Goal: Task Accomplishment & Management: Use online tool/utility

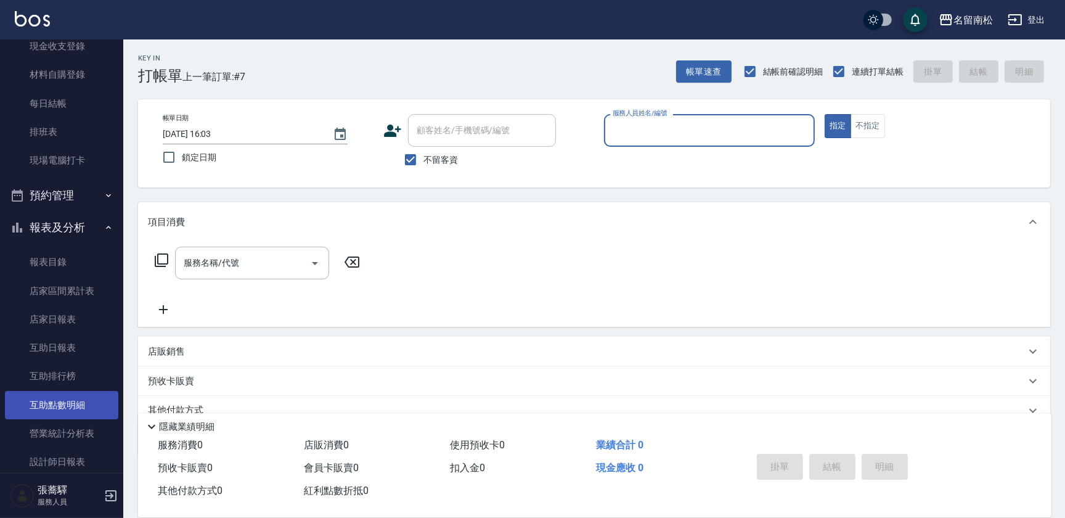
scroll to position [112, 0]
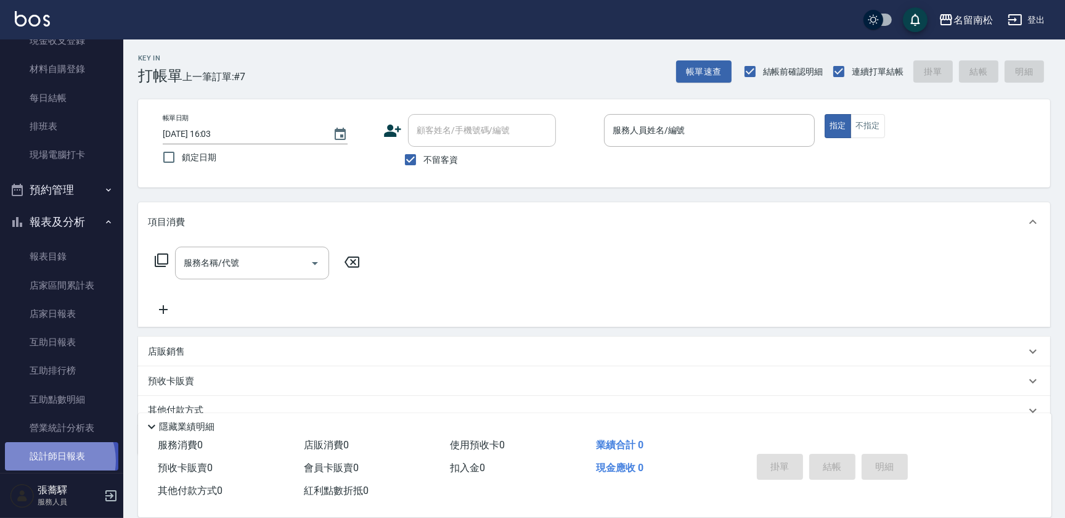
click at [51, 460] on link "設計師日報表" at bounding box center [61, 456] width 113 height 28
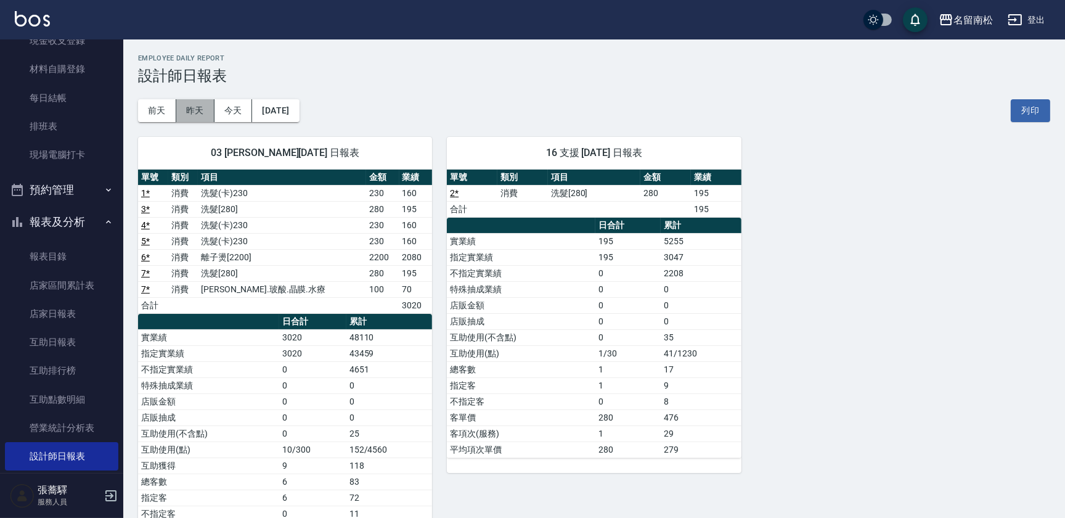
click at [210, 109] on button "昨天" at bounding box center [195, 110] width 38 height 23
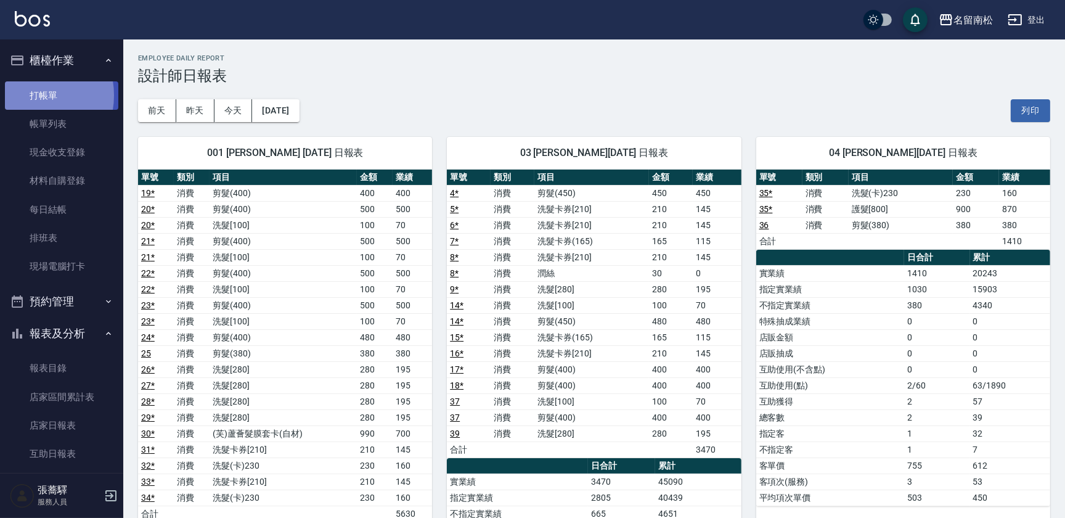
click at [29, 95] on link "打帳單" at bounding box center [61, 95] width 113 height 28
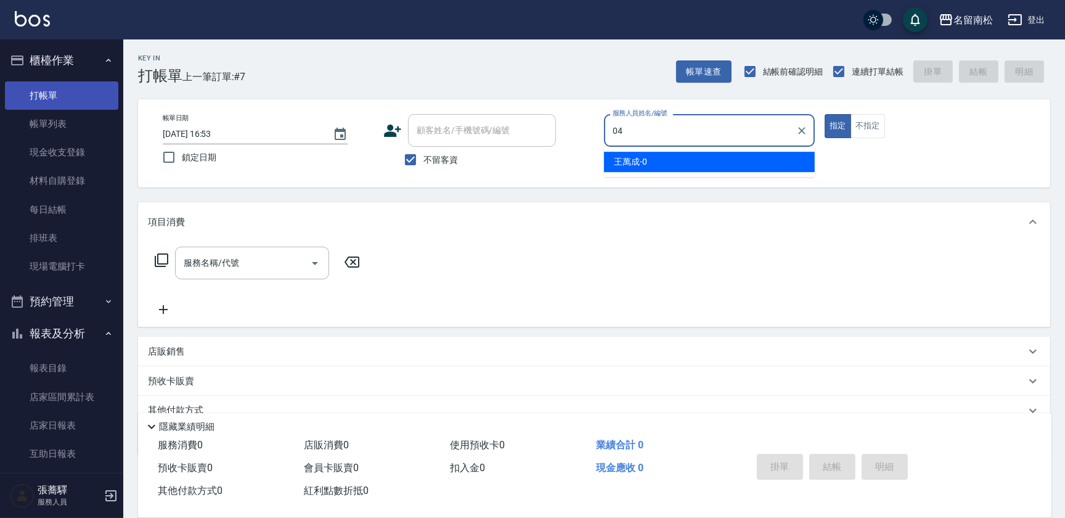
type input "04"
type button "true"
type input "[PERSON_NAME]04"
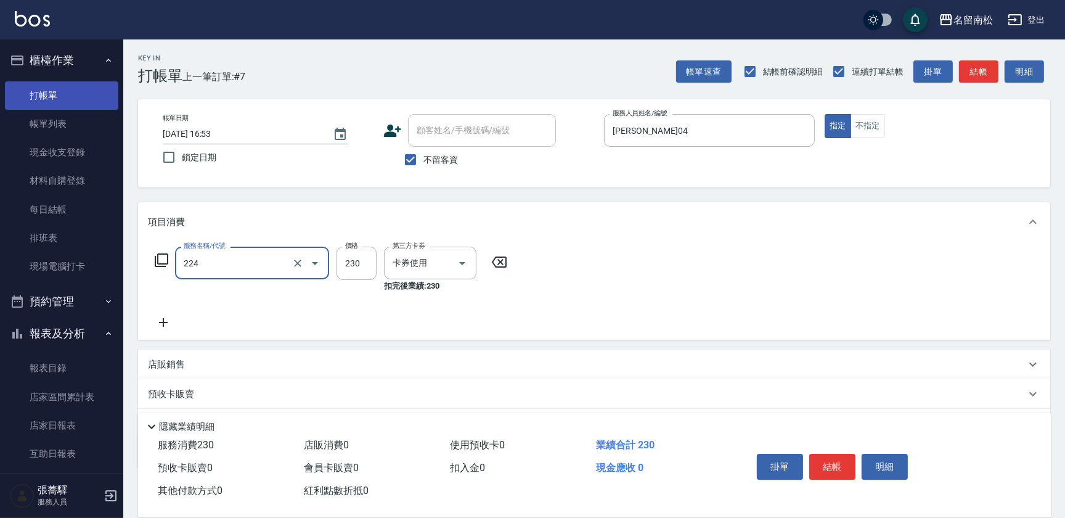
type input "洗髮(卡)230(224)"
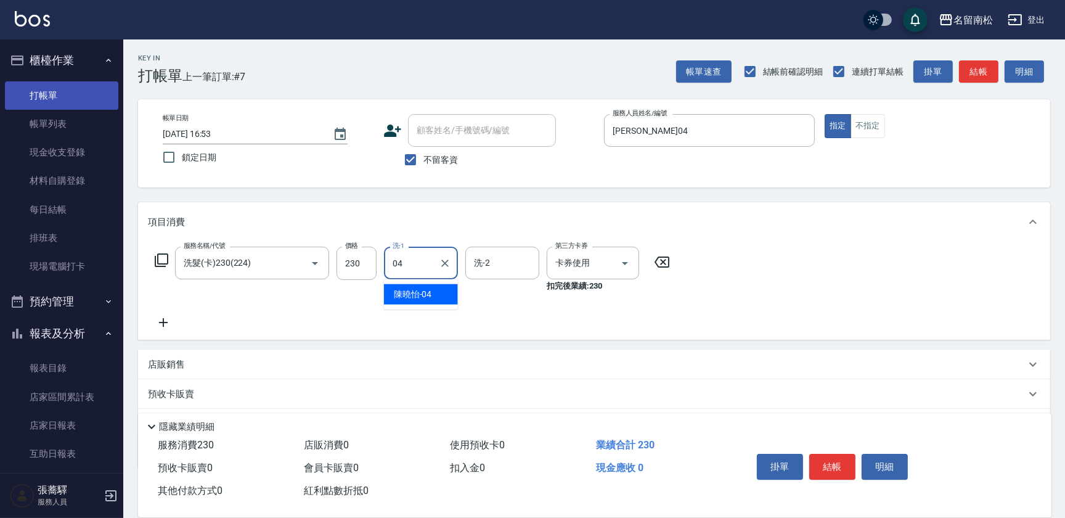
type input "[PERSON_NAME]04"
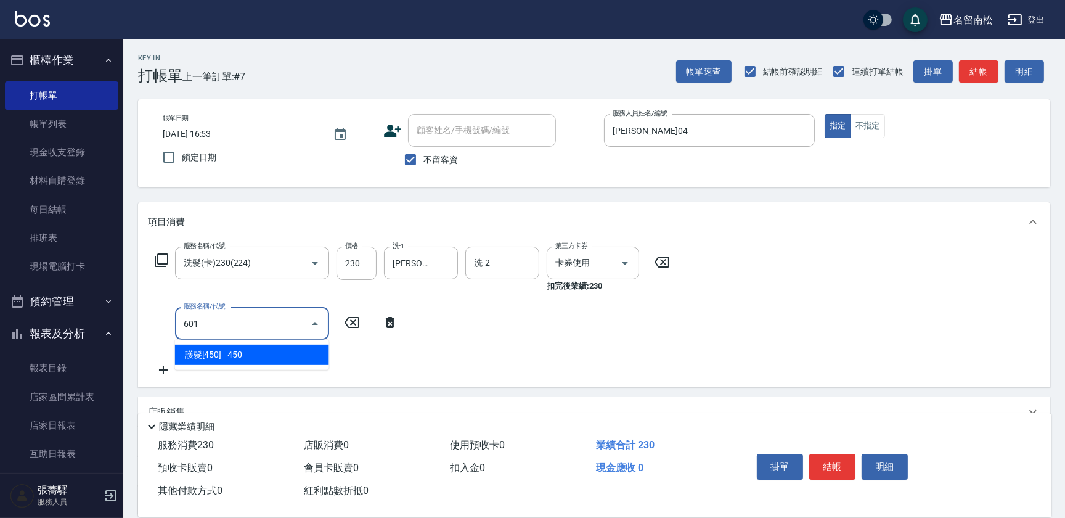
type input "護髮[450](601)"
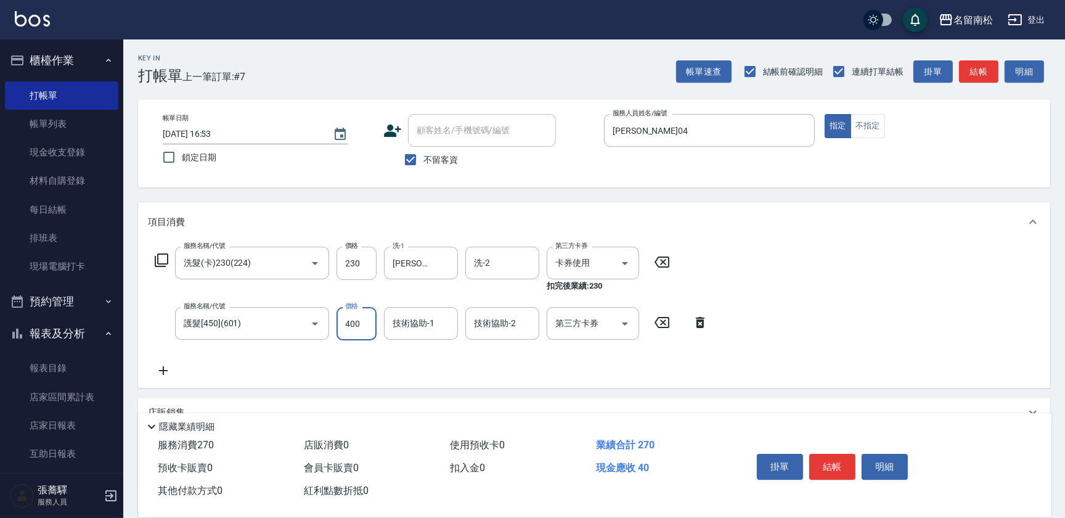
type input "400"
type input "[PERSON_NAME]04"
click at [833, 456] on button "結帳" at bounding box center [833, 467] width 46 height 26
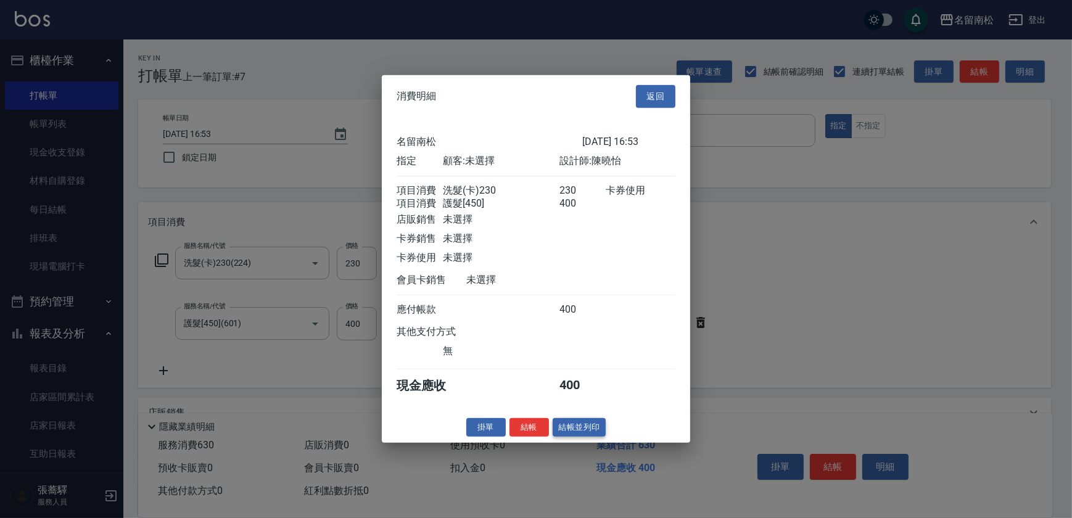
click at [567, 427] on button "結帳並列印" at bounding box center [579, 426] width 54 height 19
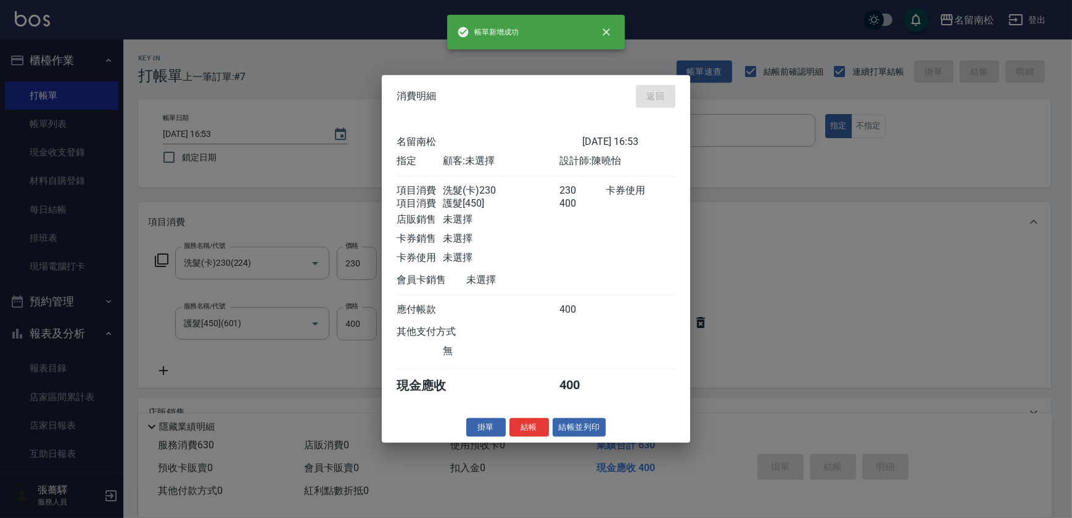
type input "[DATE] 16:56"
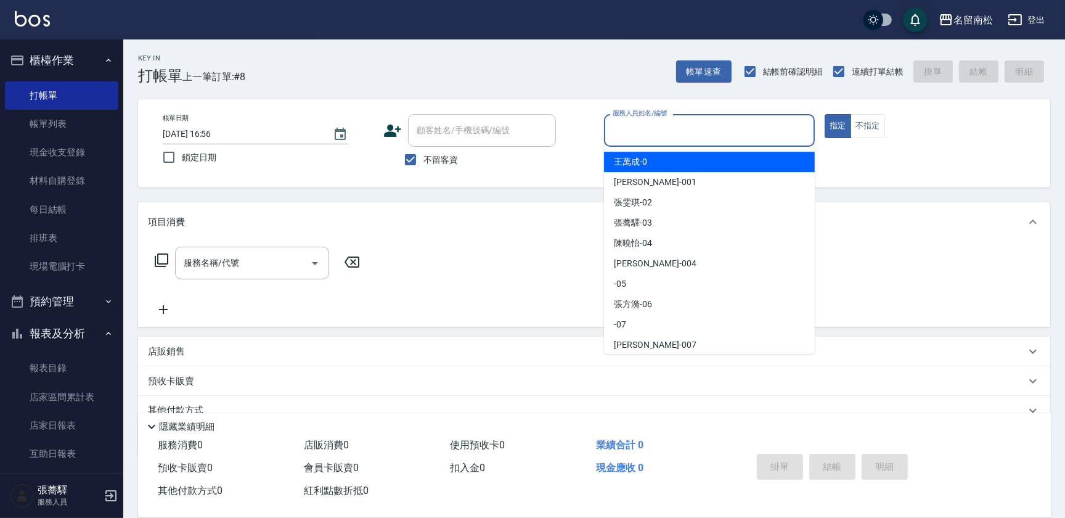
click at [747, 133] on input "服務人員姓名/編號" at bounding box center [710, 131] width 200 height 22
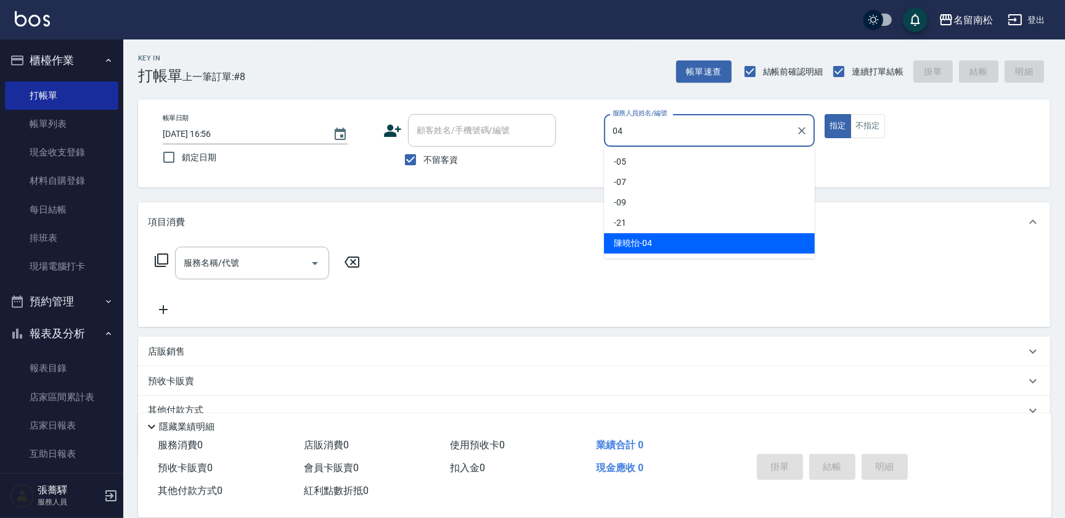
type input "[PERSON_NAME]04"
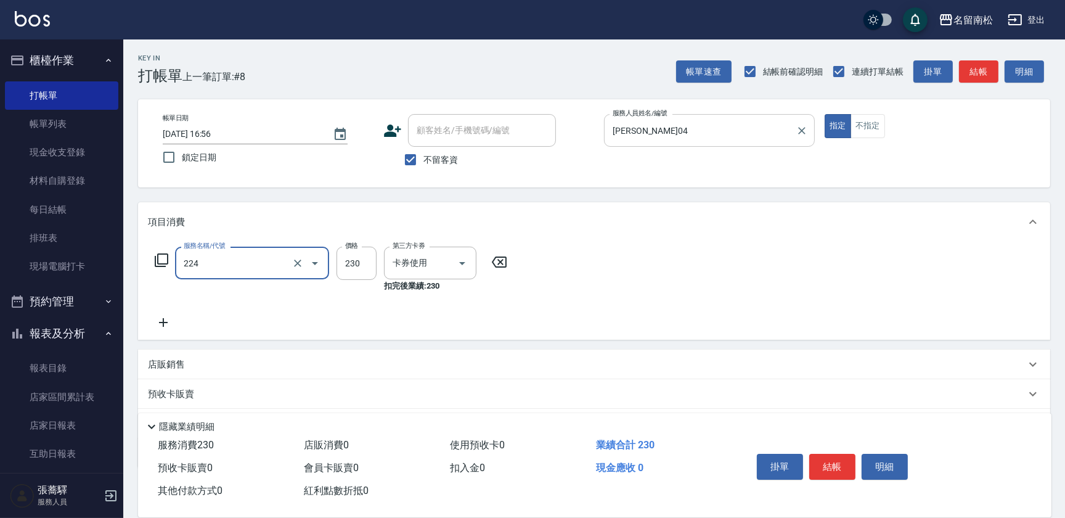
type input "洗髮(卡)230(224)"
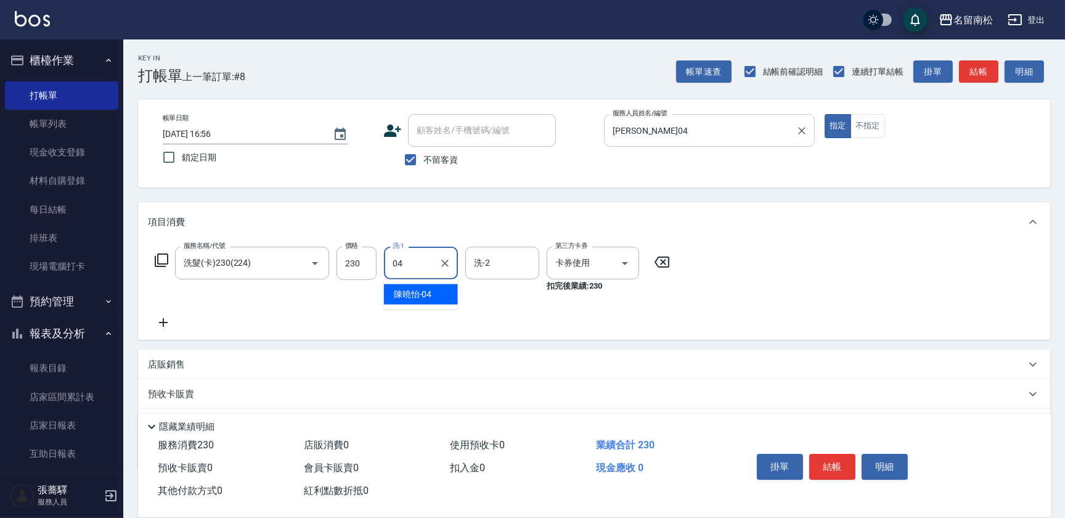
type input "[PERSON_NAME]04"
click at [839, 469] on button "結帳" at bounding box center [833, 467] width 46 height 26
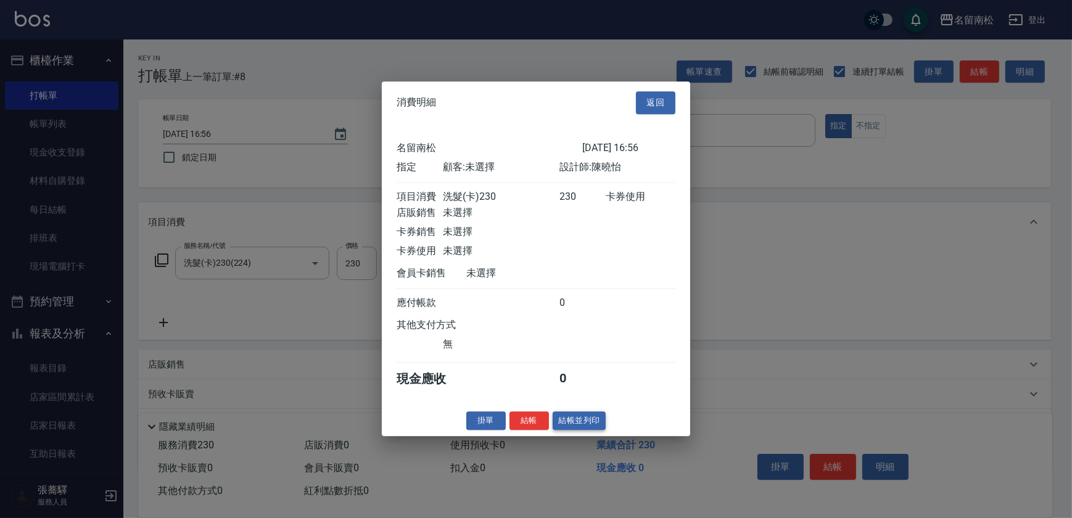
click at [573, 425] on button "結帳並列印" at bounding box center [579, 420] width 54 height 19
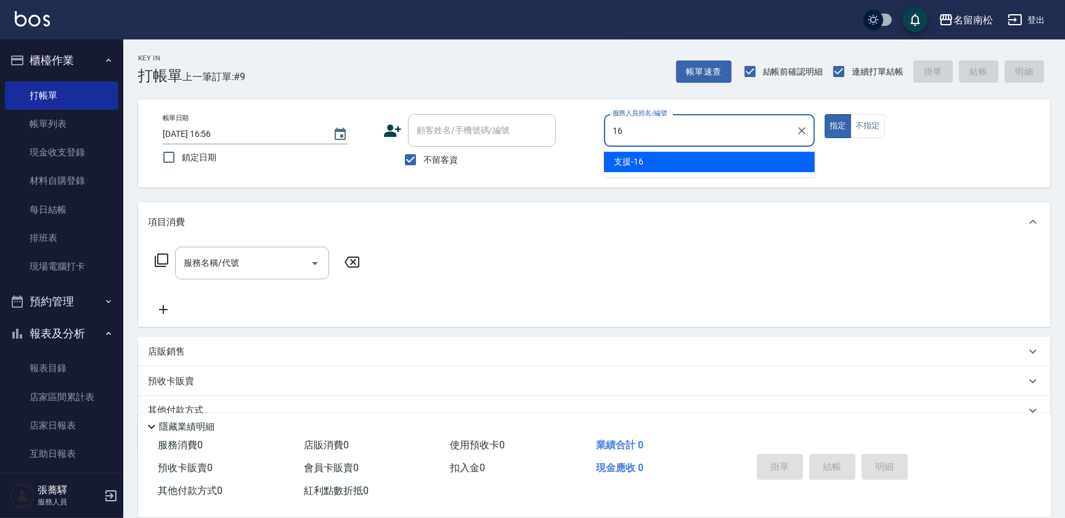
type input "支援-16"
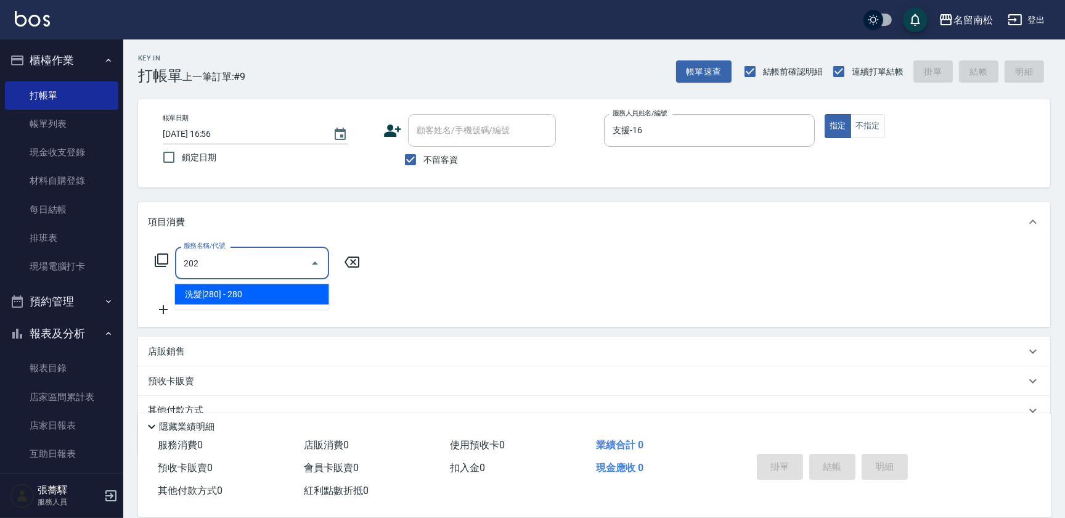
type input "洗髮[280](202)"
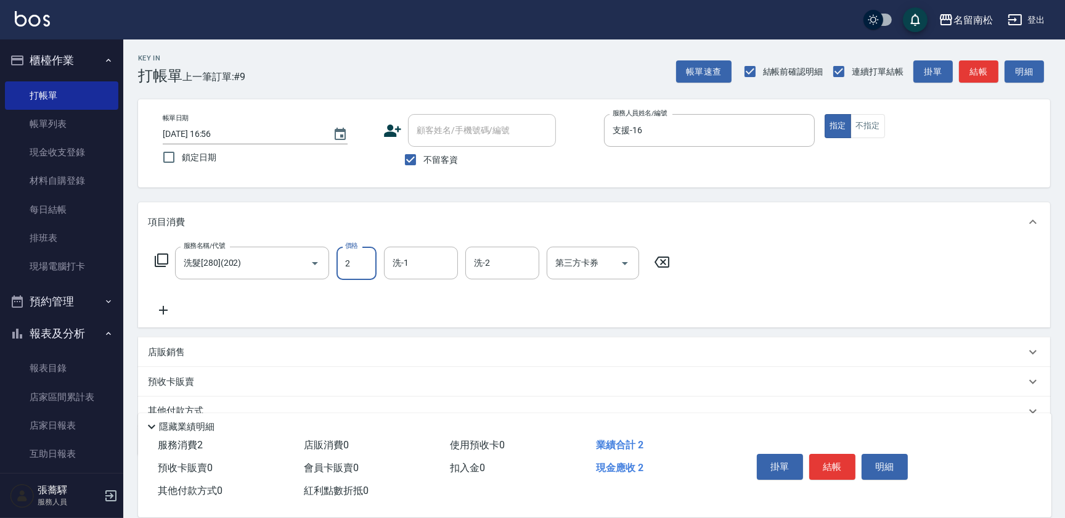
type input "2"
click at [273, 261] on input "洗髮[280](202)" at bounding box center [235, 263] width 109 height 22
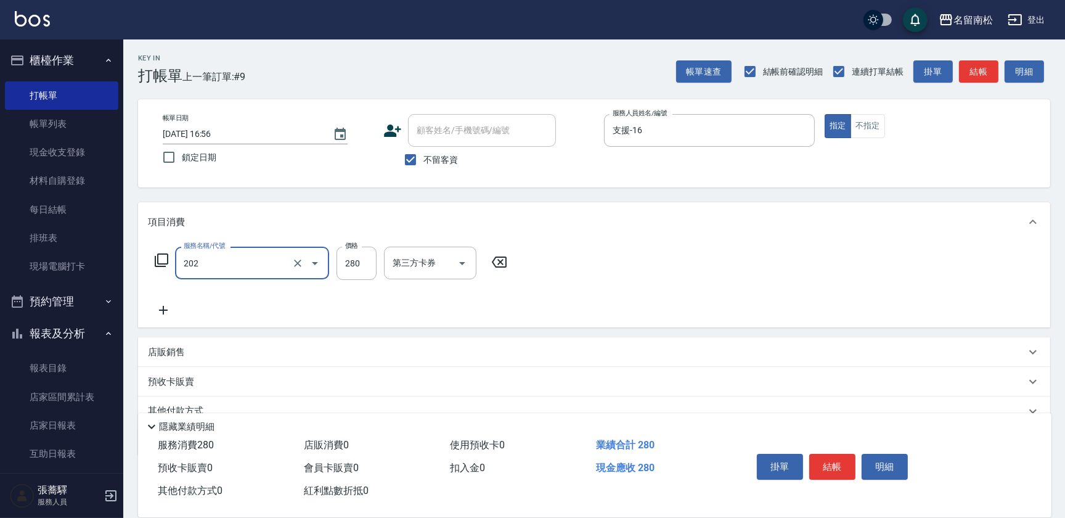
type input "洗髮[280](202)"
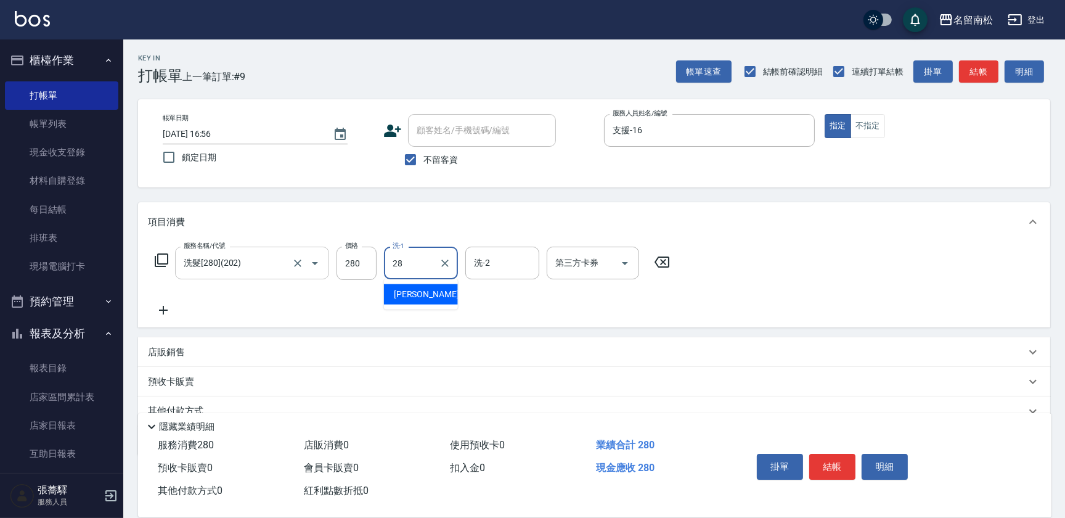
type input "[PERSON_NAME]-28"
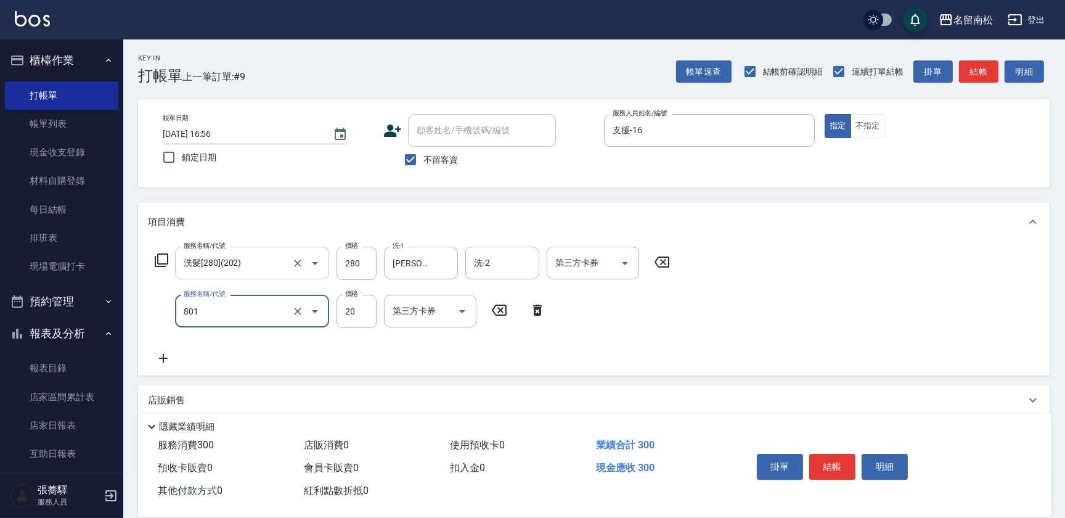
type input "潤絲(801)"
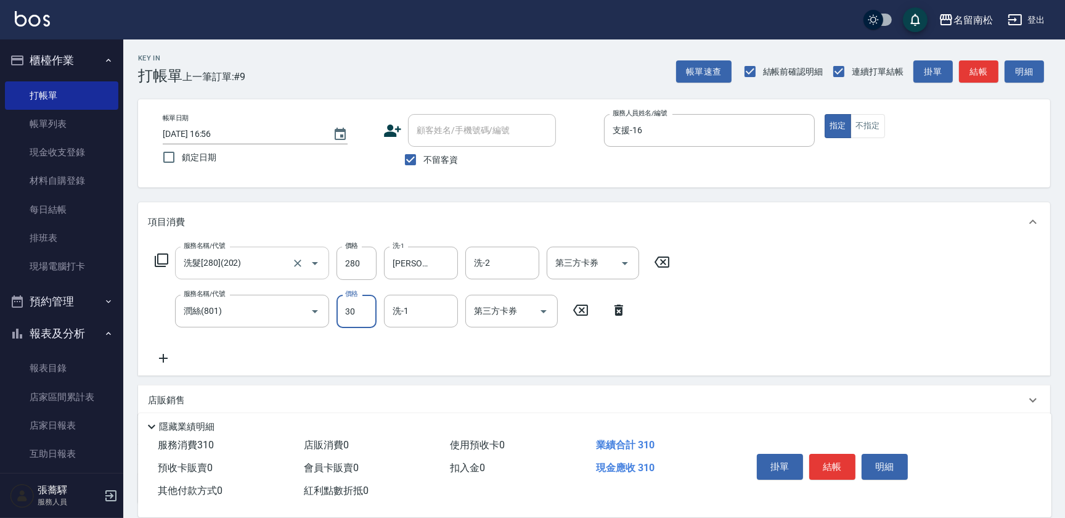
type input "30"
type input "[PERSON_NAME]-28"
click at [858, 126] on button "不指定" at bounding box center [868, 126] width 35 height 24
click at [840, 468] on button "結帳" at bounding box center [833, 467] width 46 height 26
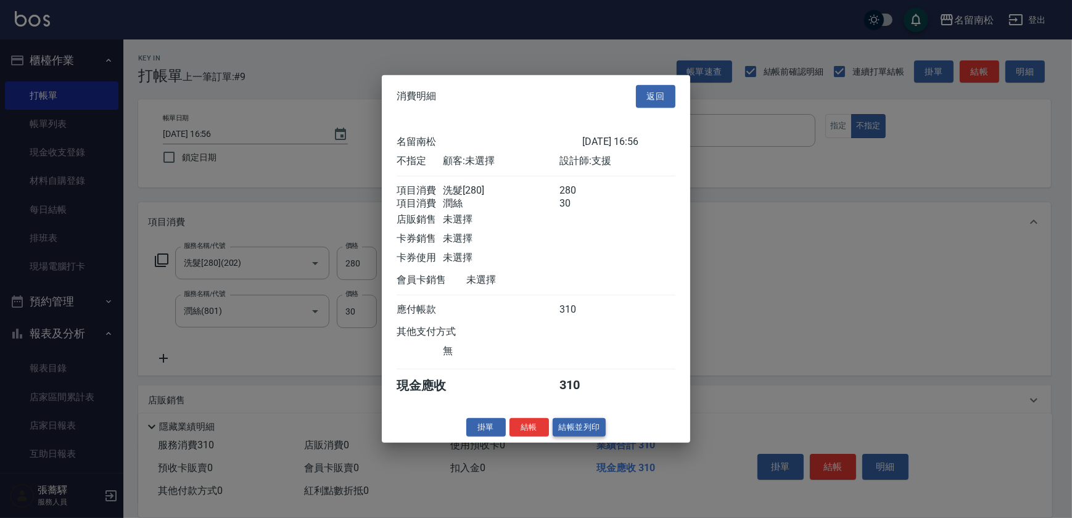
click at [572, 426] on button "結帳並列印" at bounding box center [579, 426] width 54 height 19
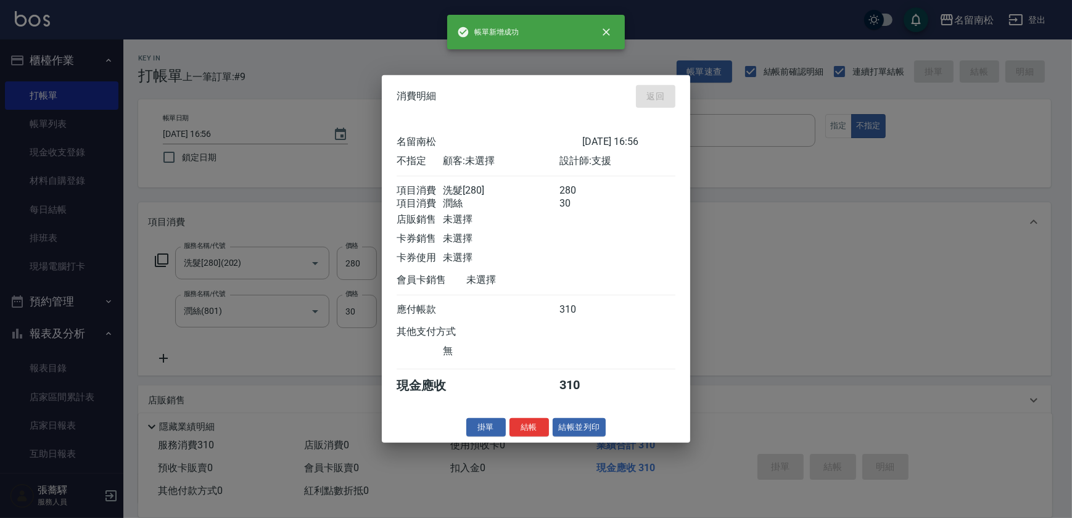
type input "[DATE] 17:10"
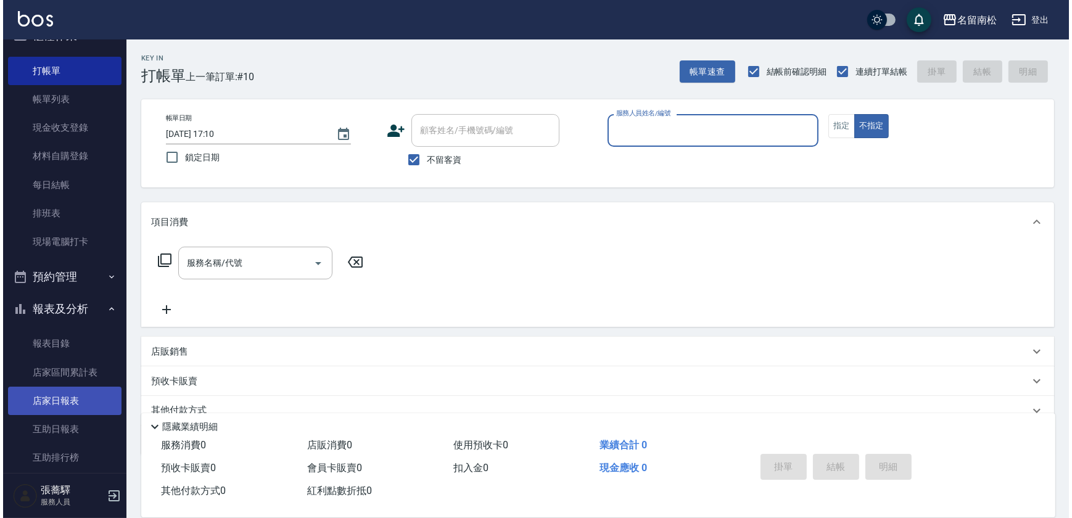
scroll to position [55, 0]
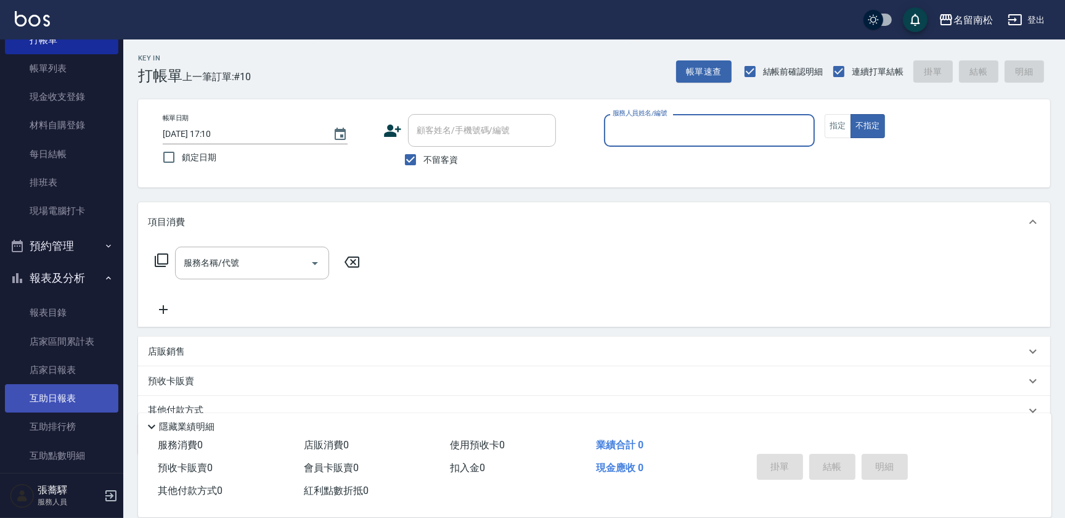
click at [73, 387] on link "互助日報表" at bounding box center [61, 398] width 113 height 28
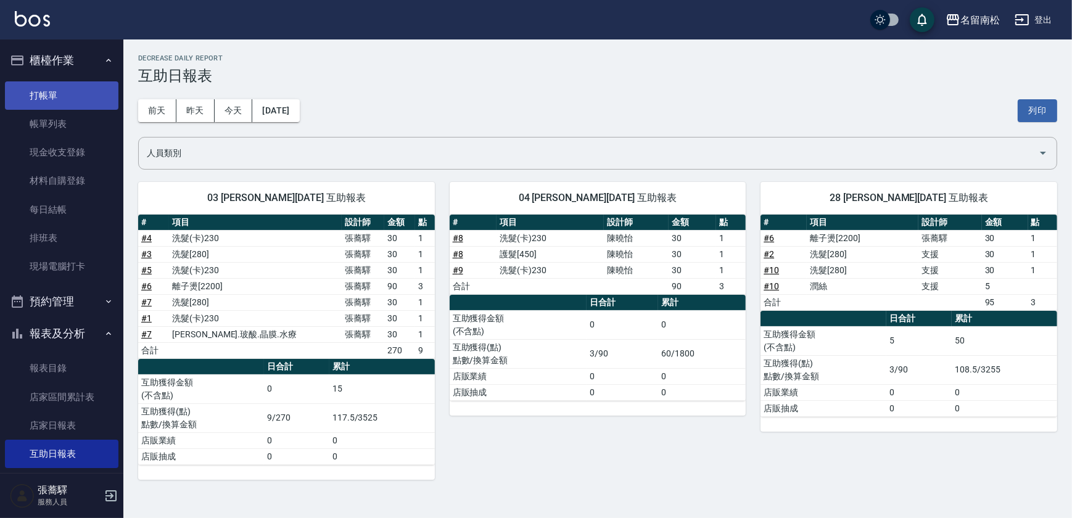
click at [68, 93] on link "打帳單" at bounding box center [61, 95] width 113 height 28
